Goal: Task Accomplishment & Management: Manage account settings

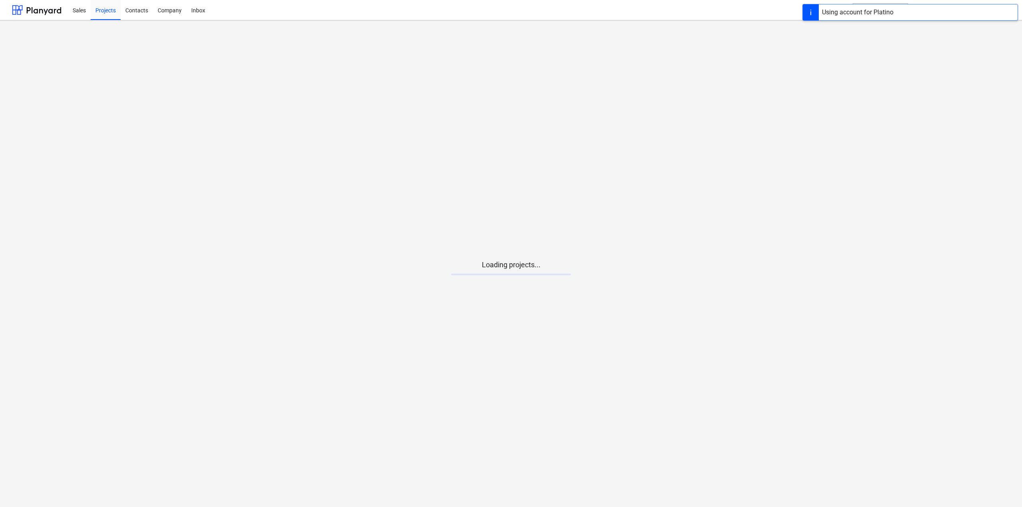
click at [545, 289] on main "Loading projects..." at bounding box center [511, 263] width 1022 height 487
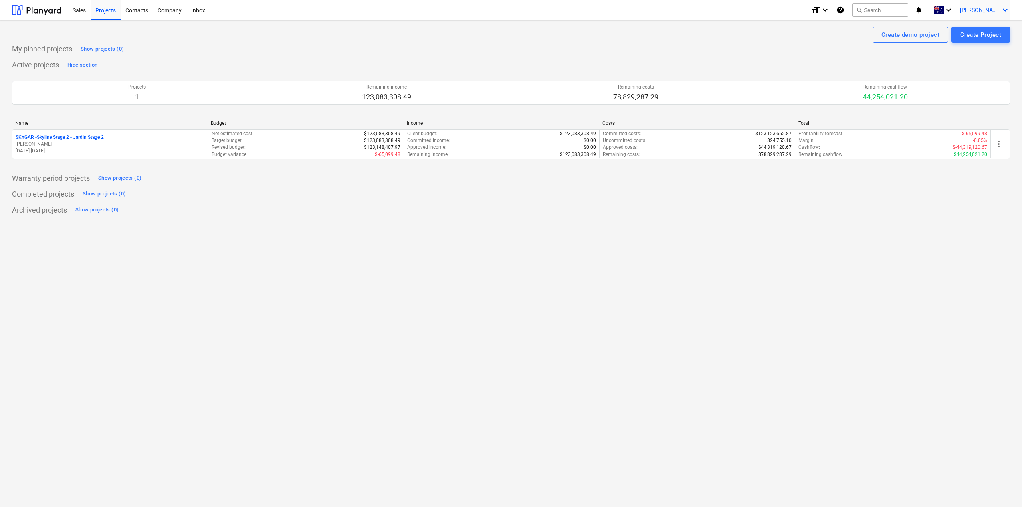
click at [1009, 9] on icon "keyboard_arrow_down" at bounding box center [1005, 10] width 10 height 10
click at [960, 67] on div "Settings" at bounding box center [961, 66] width 97 height 13
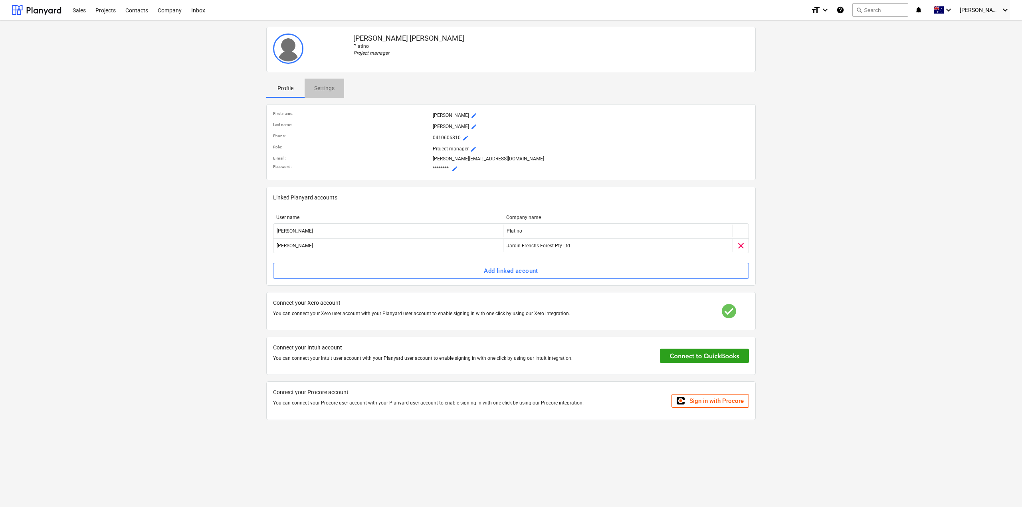
click at [331, 91] on p "Settings" at bounding box center [324, 88] width 20 height 8
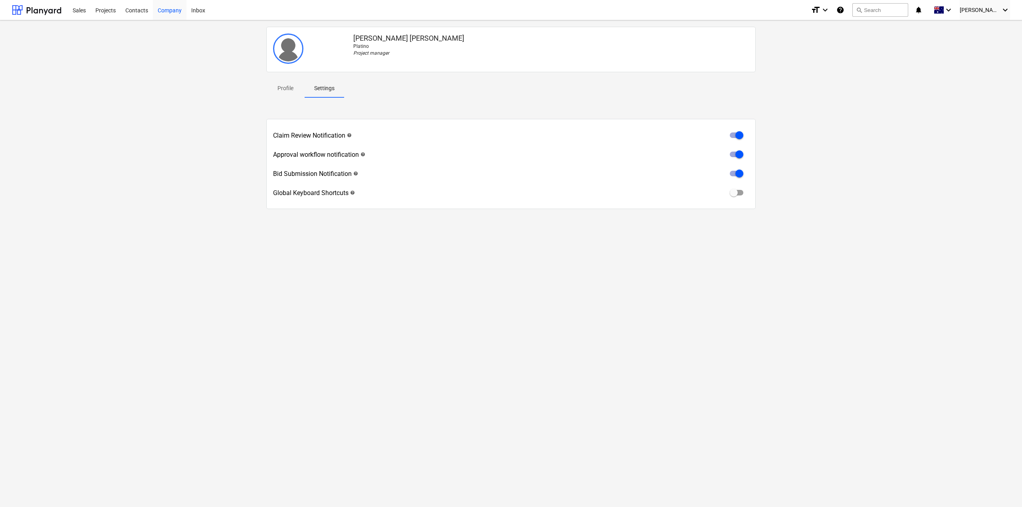
click at [180, 11] on div "Company" at bounding box center [170, 10] width 34 height 20
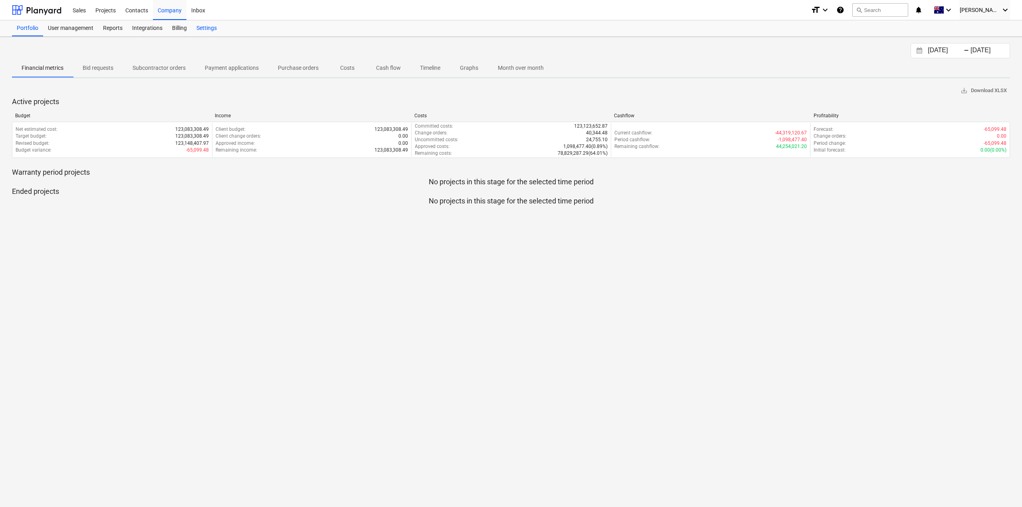
click at [204, 25] on div "Settings" at bounding box center [207, 28] width 30 height 16
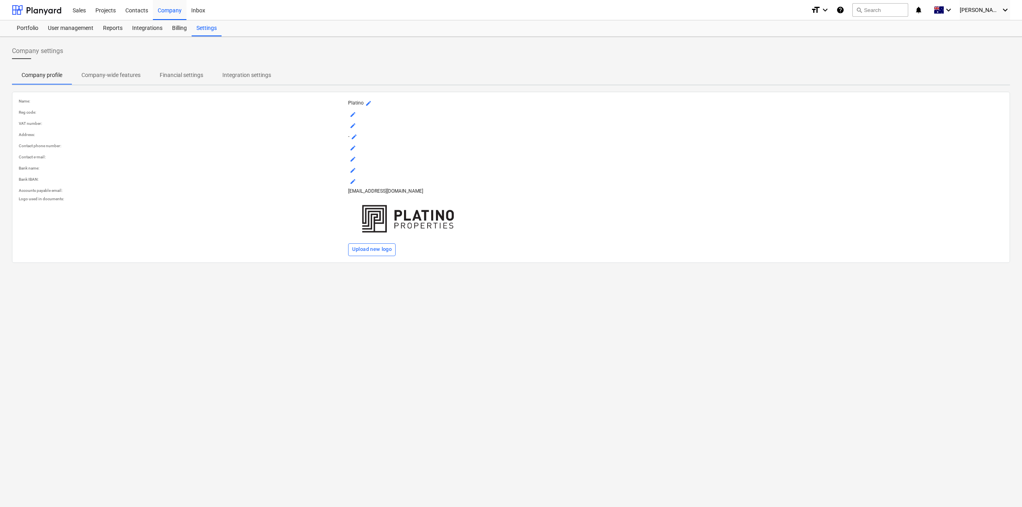
click at [222, 71] on p "Integration settings" at bounding box center [246, 75] width 49 height 8
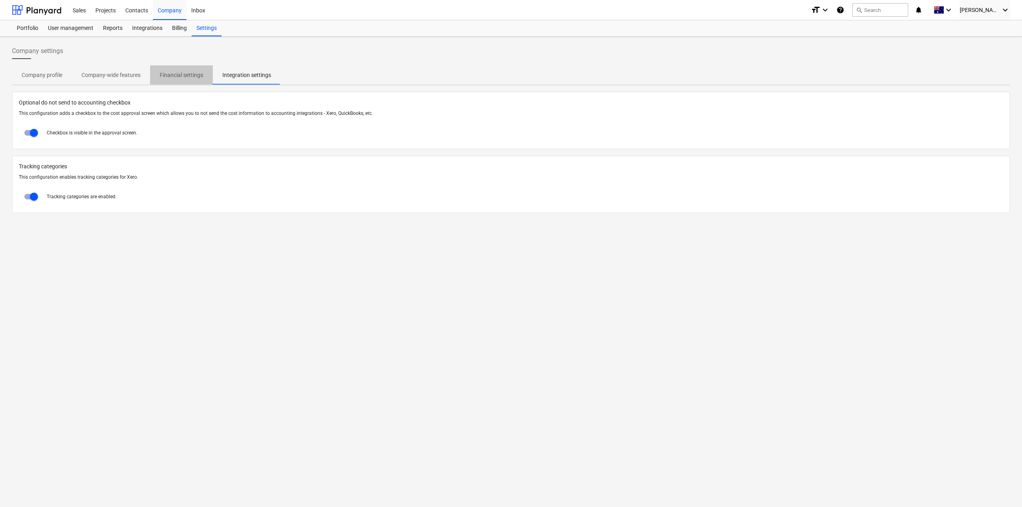
click at [200, 74] on p "Financial settings" at bounding box center [182, 75] width 44 height 8
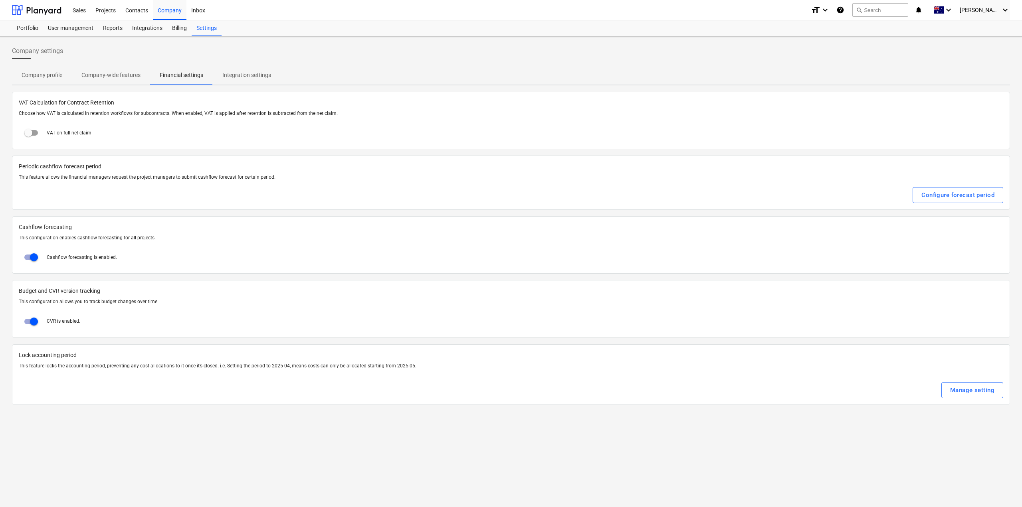
click at [144, 71] on span "Company-wide features" at bounding box center [111, 75] width 78 height 13
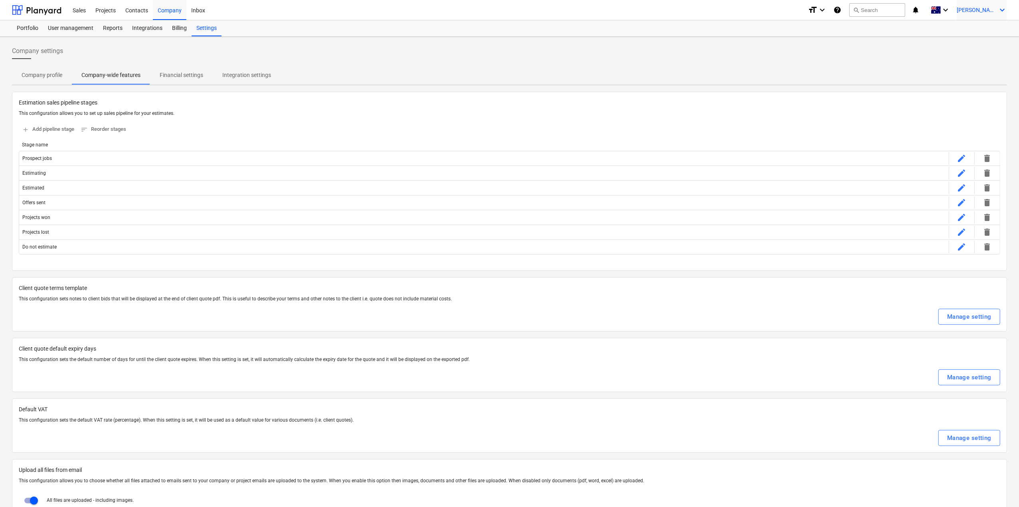
click at [979, 6] on div "[PERSON_NAME] keyboard_arrow_down" at bounding box center [982, 10] width 50 height 20
click at [933, 63] on div "Settings" at bounding box center [958, 66] width 97 height 13
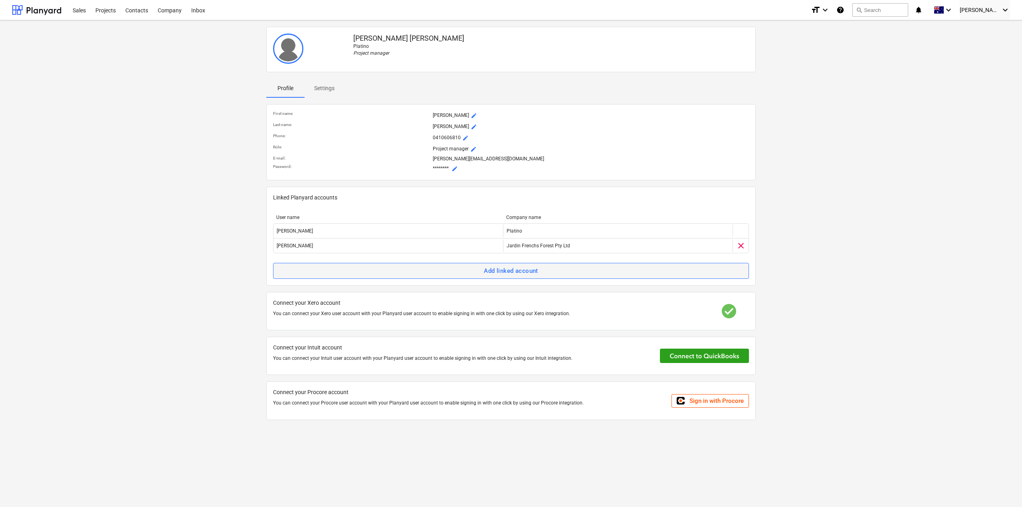
click at [639, 275] on span "Add linked account" at bounding box center [511, 271] width 458 height 10
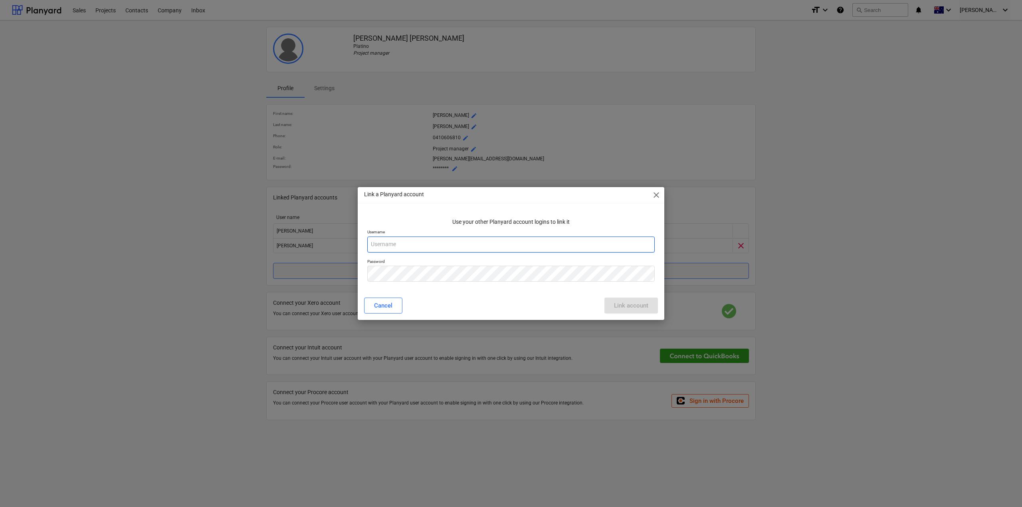
type input "[PERSON_NAME][EMAIL_ADDRESS][DOMAIN_NAME]"
click at [659, 199] on span "close" at bounding box center [657, 195] width 10 height 10
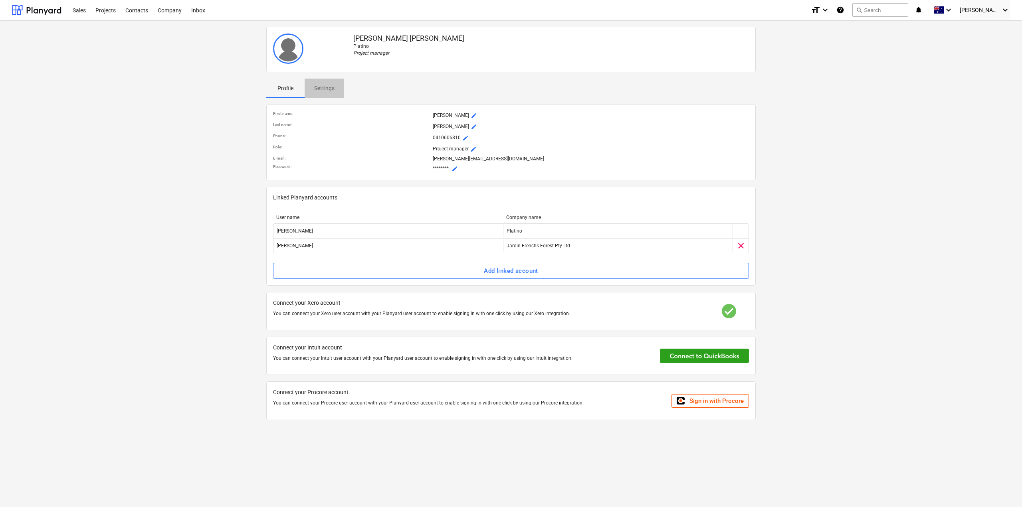
click at [313, 87] on span "Settings" at bounding box center [325, 88] width 40 height 13
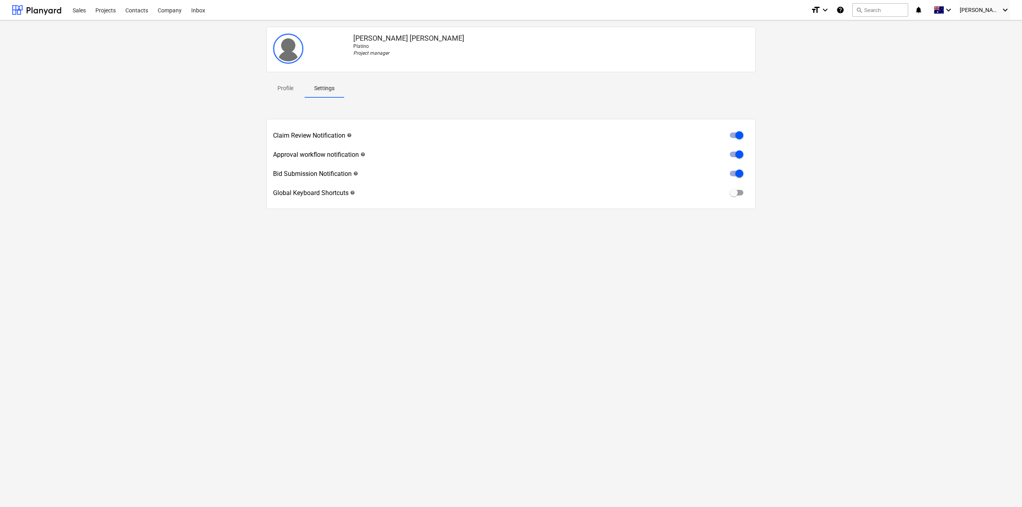
click at [310, 135] on div "Claim Review Notification help" at bounding box center [312, 136] width 79 height 8
click at [188, 15] on div "Inbox" at bounding box center [198, 10] width 24 height 20
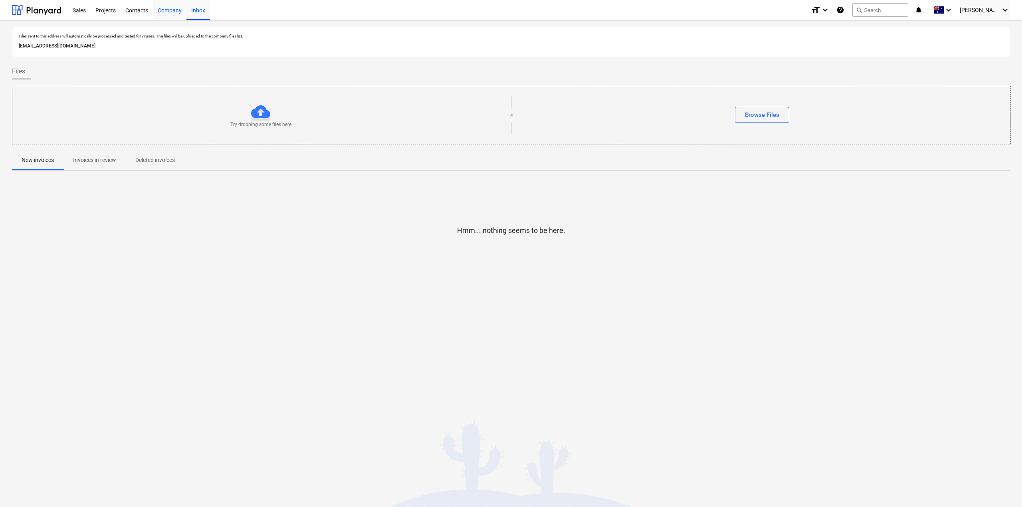
click at [176, 16] on div "Company" at bounding box center [170, 10] width 34 height 20
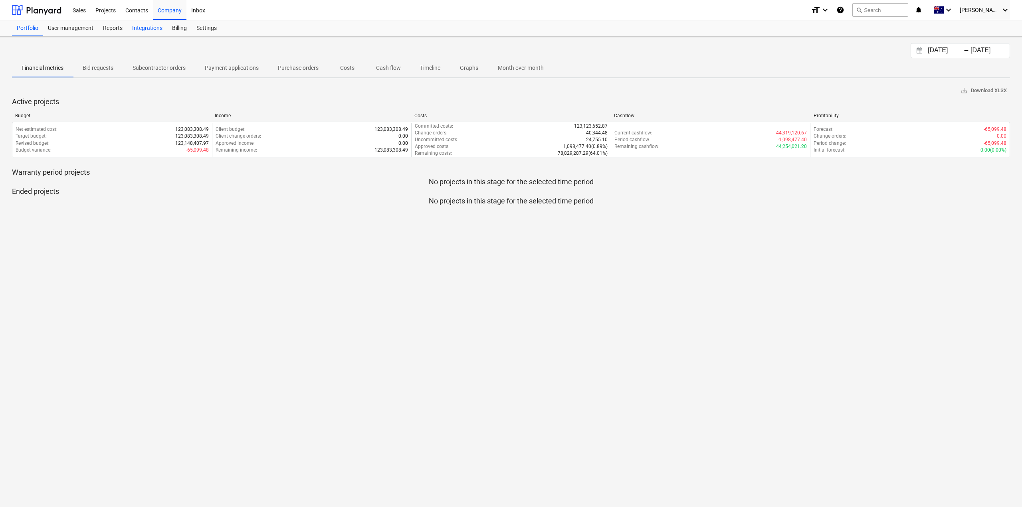
click at [154, 29] on div "Integrations" at bounding box center [147, 28] width 40 height 16
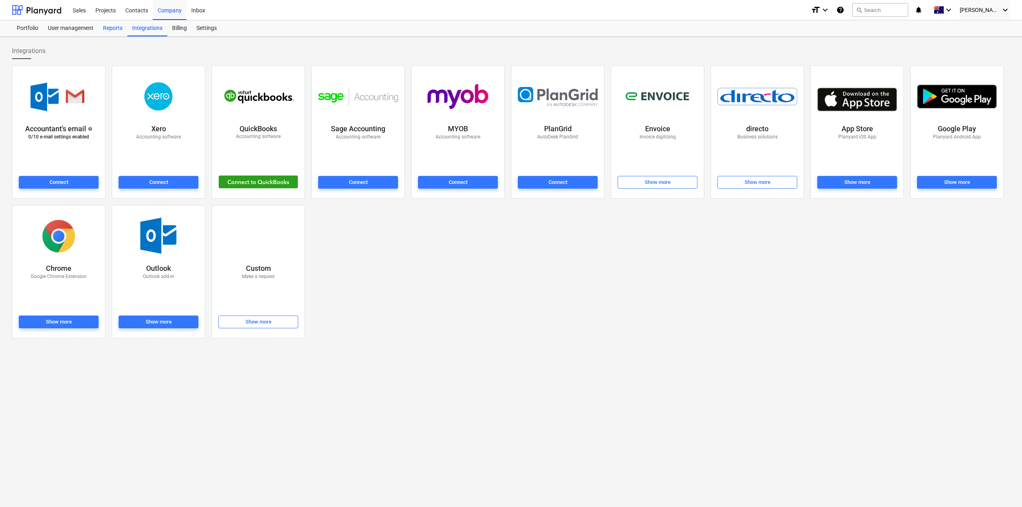
click at [111, 31] on div "Reports" at bounding box center [112, 28] width 29 height 16
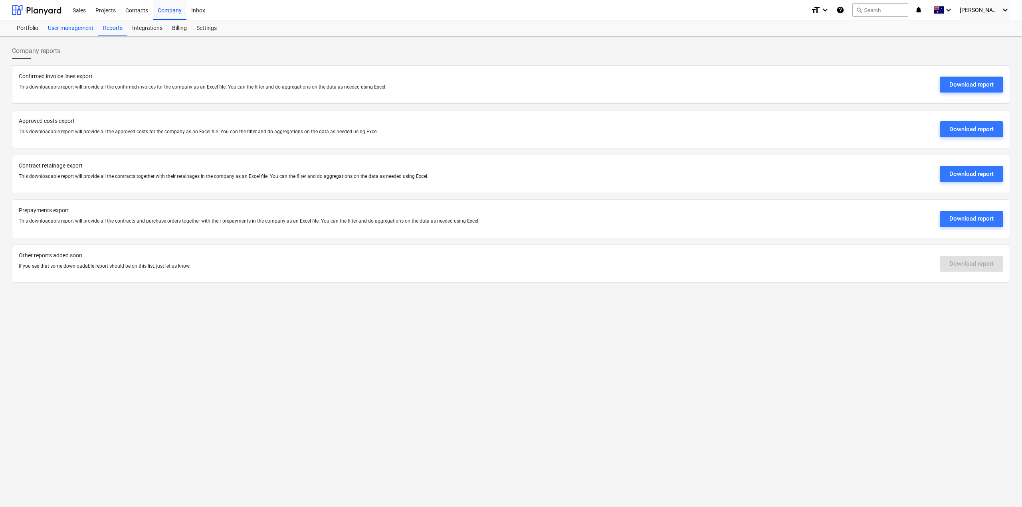
click at [60, 28] on div "User management" at bounding box center [70, 28] width 55 height 16
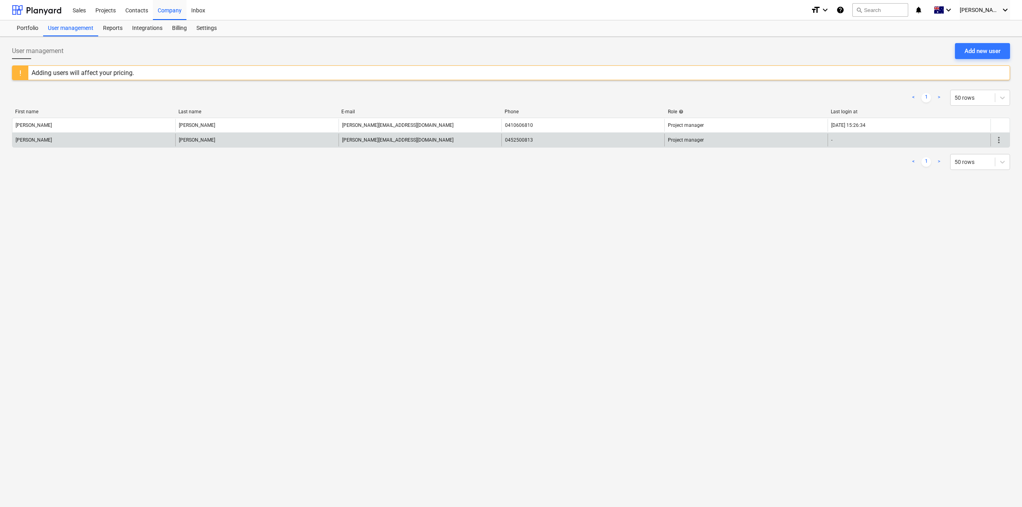
click at [1000, 139] on span "more_vert" at bounding box center [999, 140] width 10 height 10
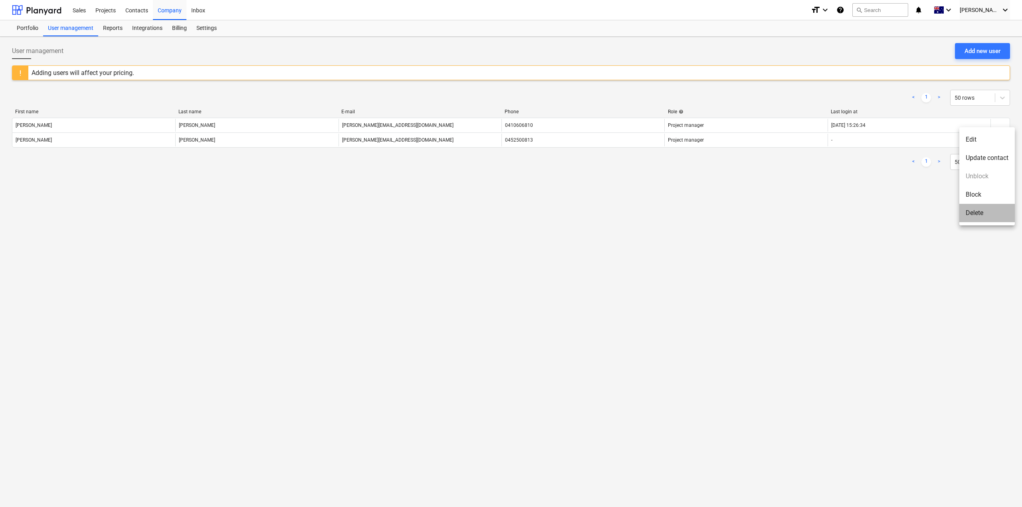
click at [988, 215] on li "Delete" at bounding box center [986, 213] width 55 height 18
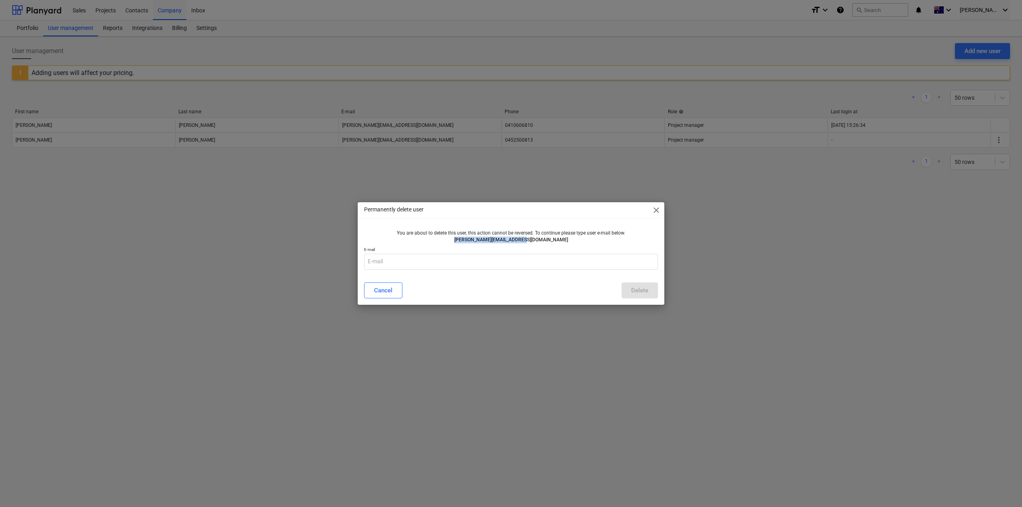
drag, startPoint x: 550, startPoint y: 241, endPoint x: 478, endPoint y: 240, distance: 71.9
click at [478, 240] on p "[PERSON_NAME][EMAIL_ADDRESS][DOMAIN_NAME]" at bounding box center [511, 240] width 228 height 7
copy p "[PERSON_NAME][EMAIL_ADDRESS][DOMAIN_NAME]"
click at [511, 256] on input "text" at bounding box center [511, 262] width 294 height 16
drag, startPoint x: 511, startPoint y: 256, endPoint x: 474, endPoint y: 262, distance: 37.3
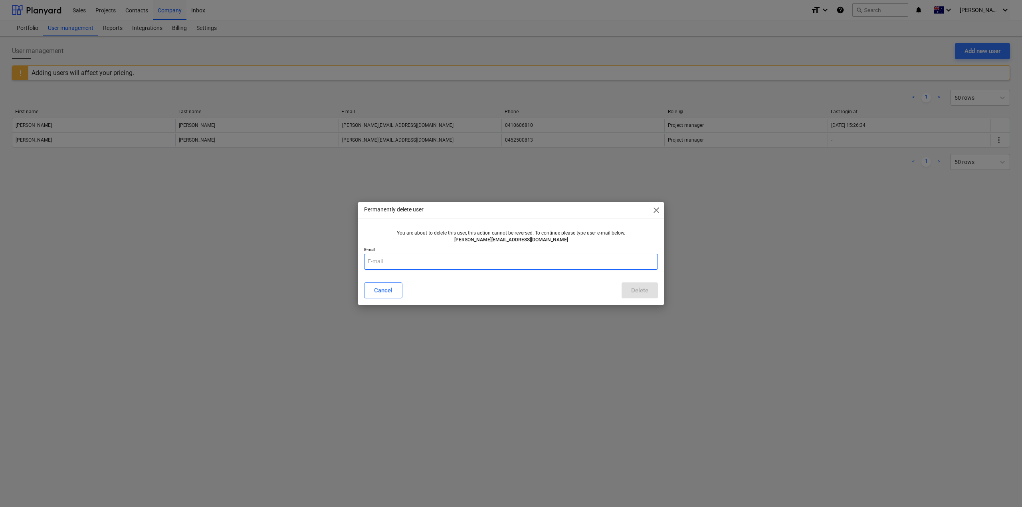
click at [474, 263] on input "text" at bounding box center [511, 262] width 294 height 16
paste input "[PERSON_NAME][EMAIL_ADDRESS][DOMAIN_NAME]"
type input "[PERSON_NAME][EMAIL_ADDRESS][DOMAIN_NAME]"
click at [646, 293] on div "Delete" at bounding box center [639, 290] width 17 height 10
